Goal: Task Accomplishment & Management: Manage account settings

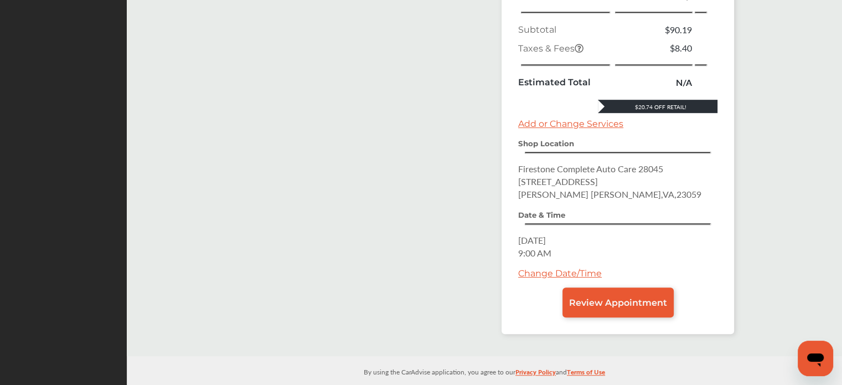
scroll to position [582, 0]
click at [613, 298] on span "Review Appointment" at bounding box center [618, 303] width 98 height 11
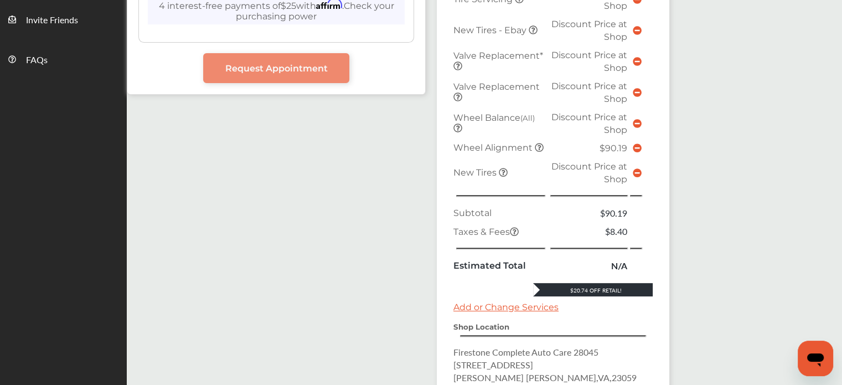
scroll to position [571, 0]
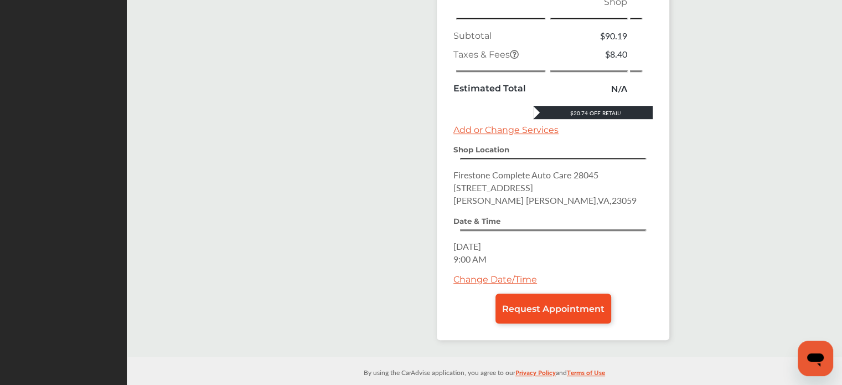
click at [521, 303] on span "Request Appointment" at bounding box center [553, 308] width 102 height 11
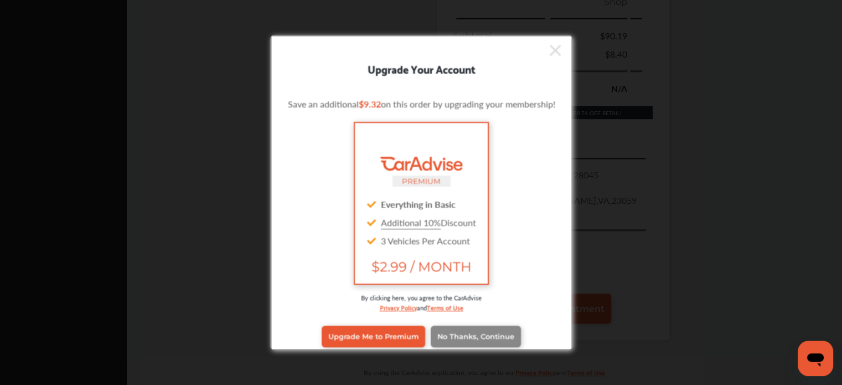
click at [475, 332] on span "No Thanks, Continue" at bounding box center [475, 336] width 77 height 8
